Goal: Navigation & Orientation: Find specific page/section

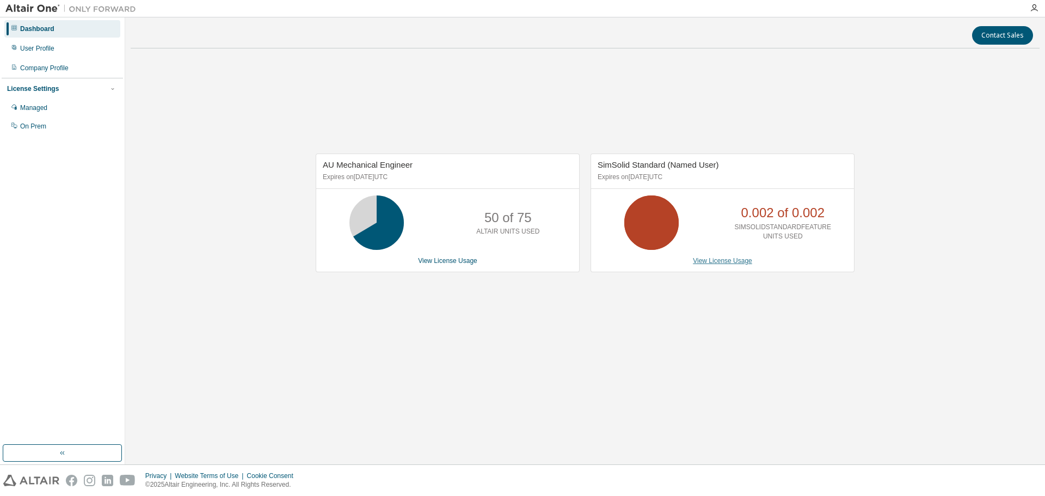
click at [734, 261] on link "View License Usage" at bounding box center [722, 261] width 59 height 8
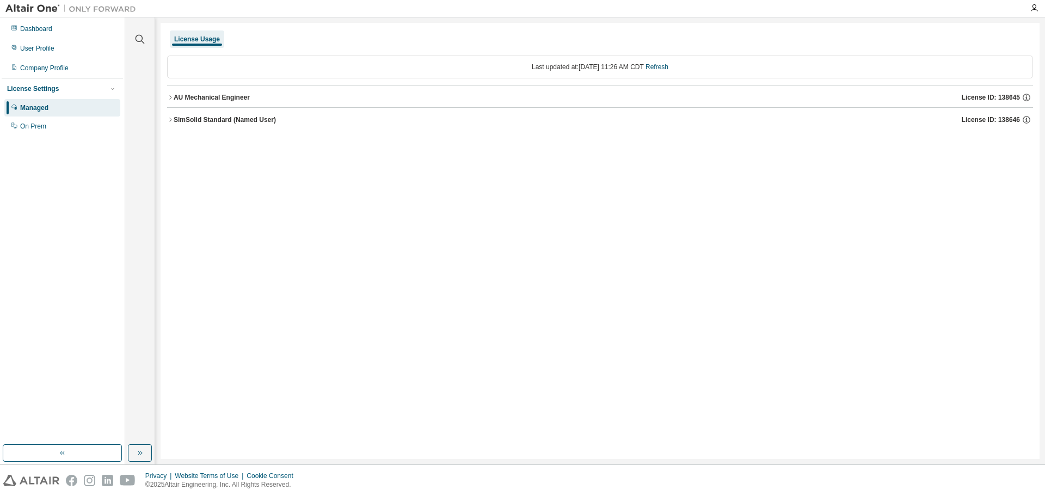
click at [170, 121] on icon "button" at bounding box center [170, 120] width 7 height 7
click at [172, 97] on icon "button" at bounding box center [170, 97] width 2 height 4
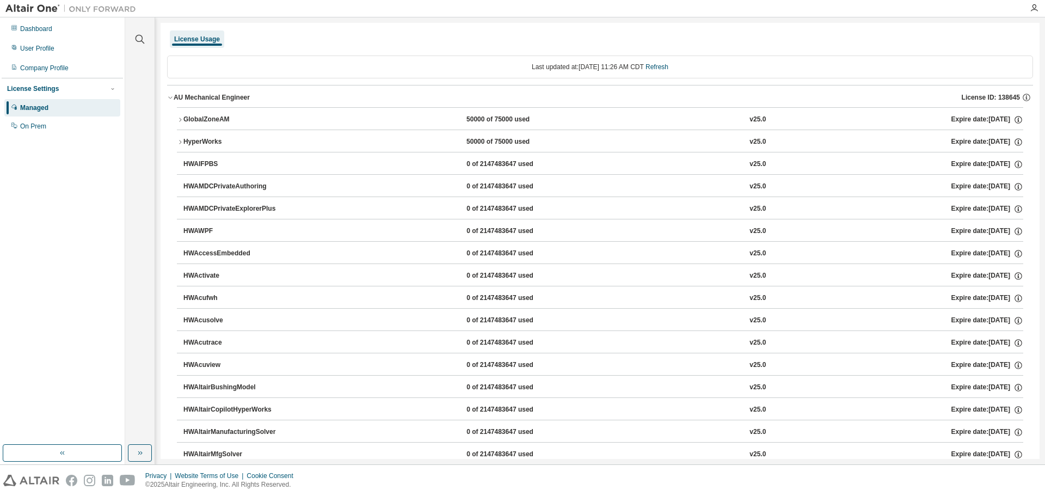
click at [172, 95] on icon "button" at bounding box center [170, 97] width 7 height 7
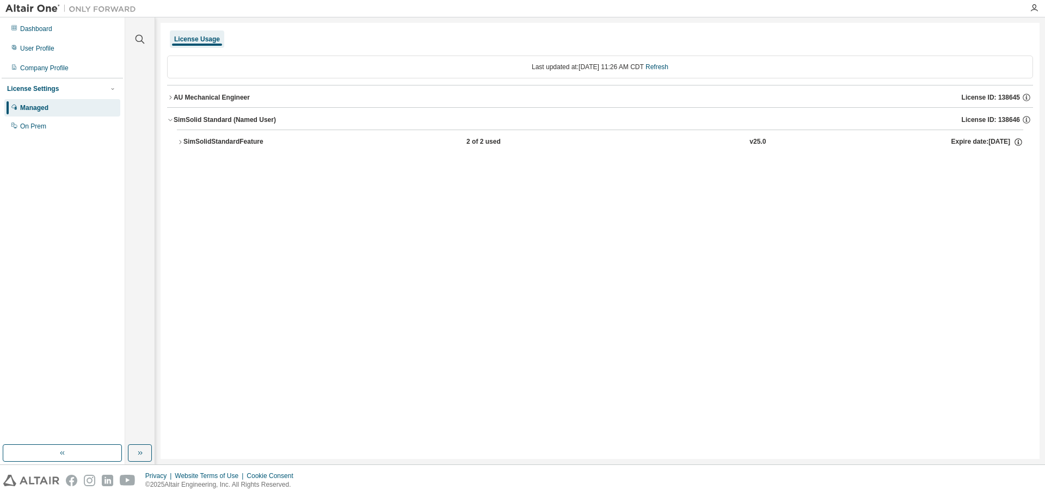
click at [172, 118] on icon "button" at bounding box center [170, 120] width 7 height 7
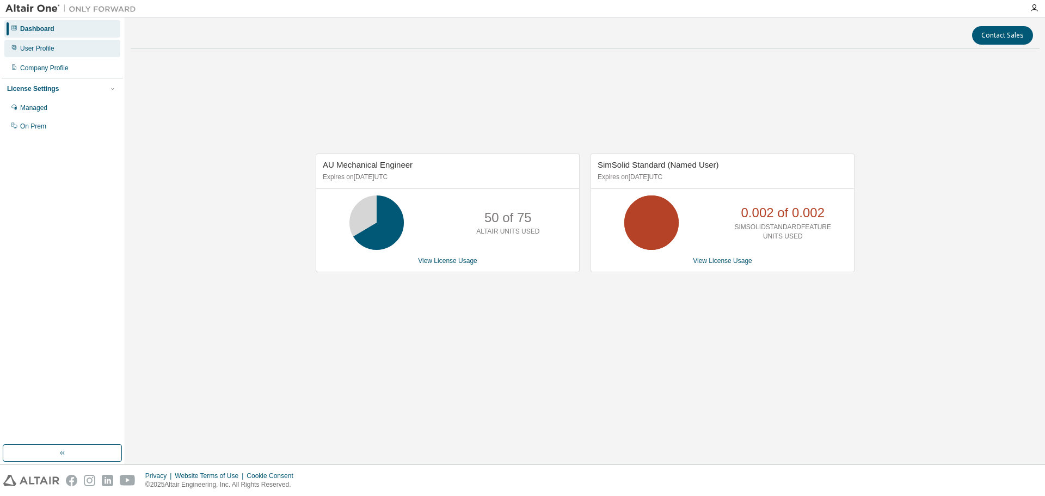
click at [41, 48] on div "User Profile" at bounding box center [37, 48] width 34 height 9
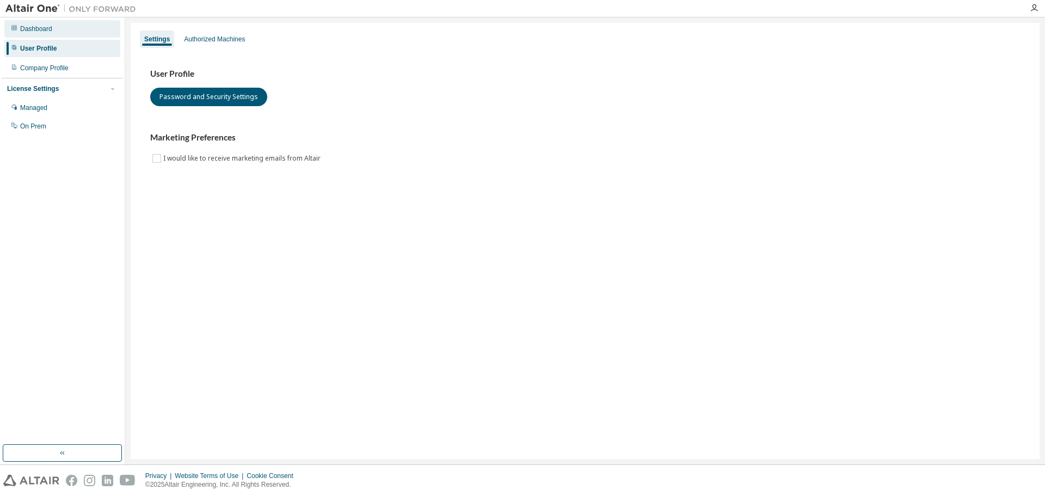
click at [45, 33] on div "Dashboard" at bounding box center [62, 28] width 116 height 17
